Goal: Task Accomplishment & Management: Manage account settings

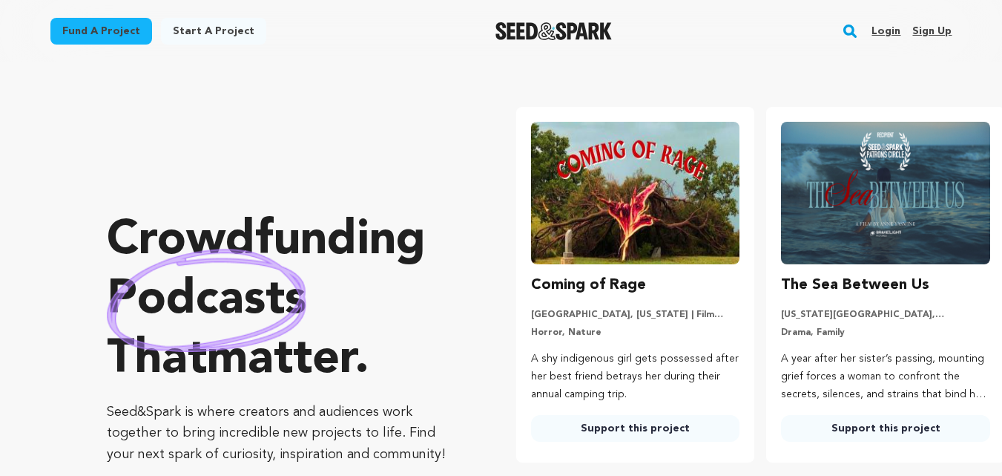
click at [933, 27] on link "Sign up" at bounding box center [931, 31] width 39 height 24
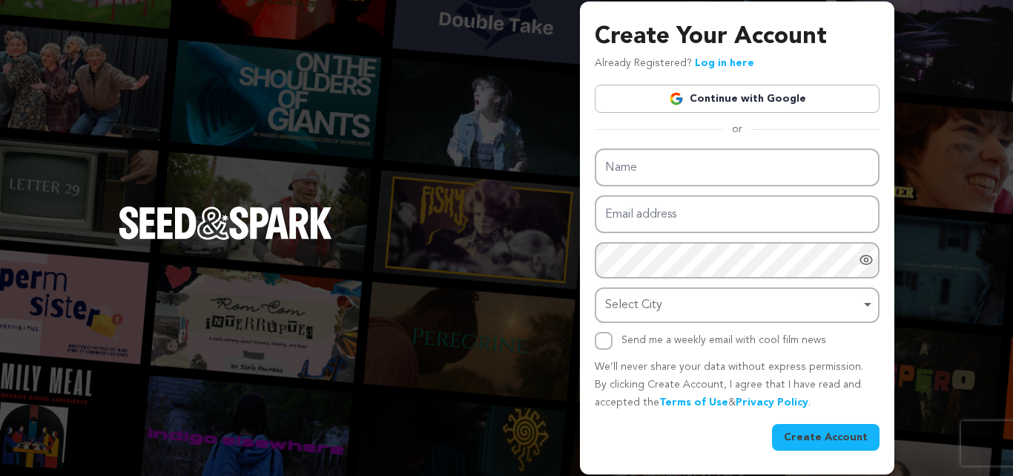
click at [741, 106] on link "Continue with Google" at bounding box center [737, 99] width 285 height 28
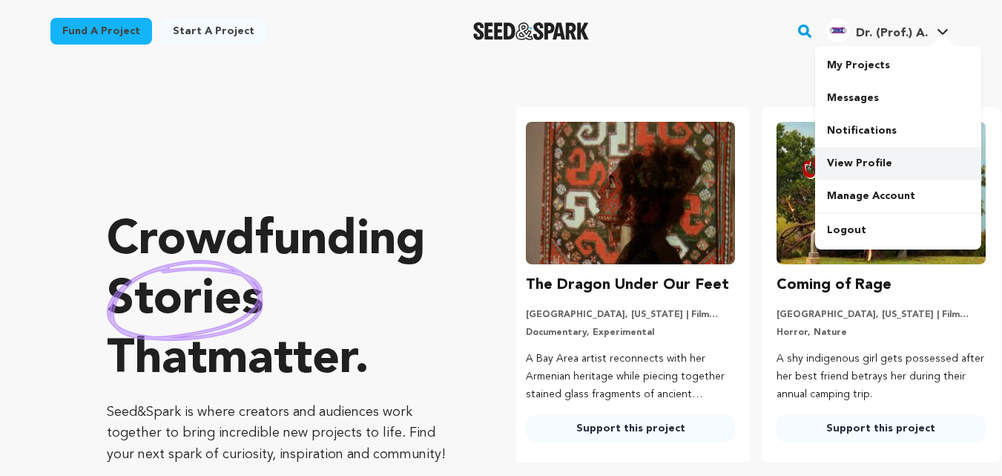
scroll to position [0, 263]
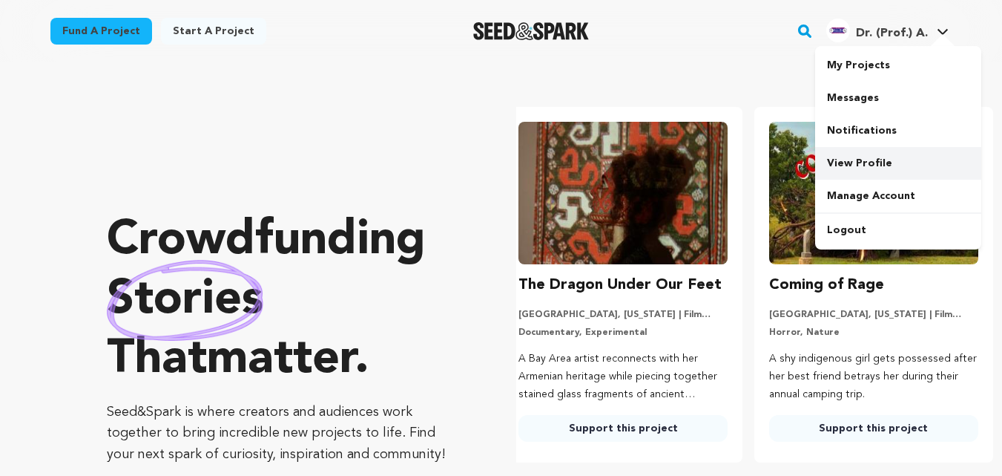
click at [881, 161] on link "View Profile" at bounding box center [898, 163] width 166 height 33
